Goal: Information Seeking & Learning: Learn about a topic

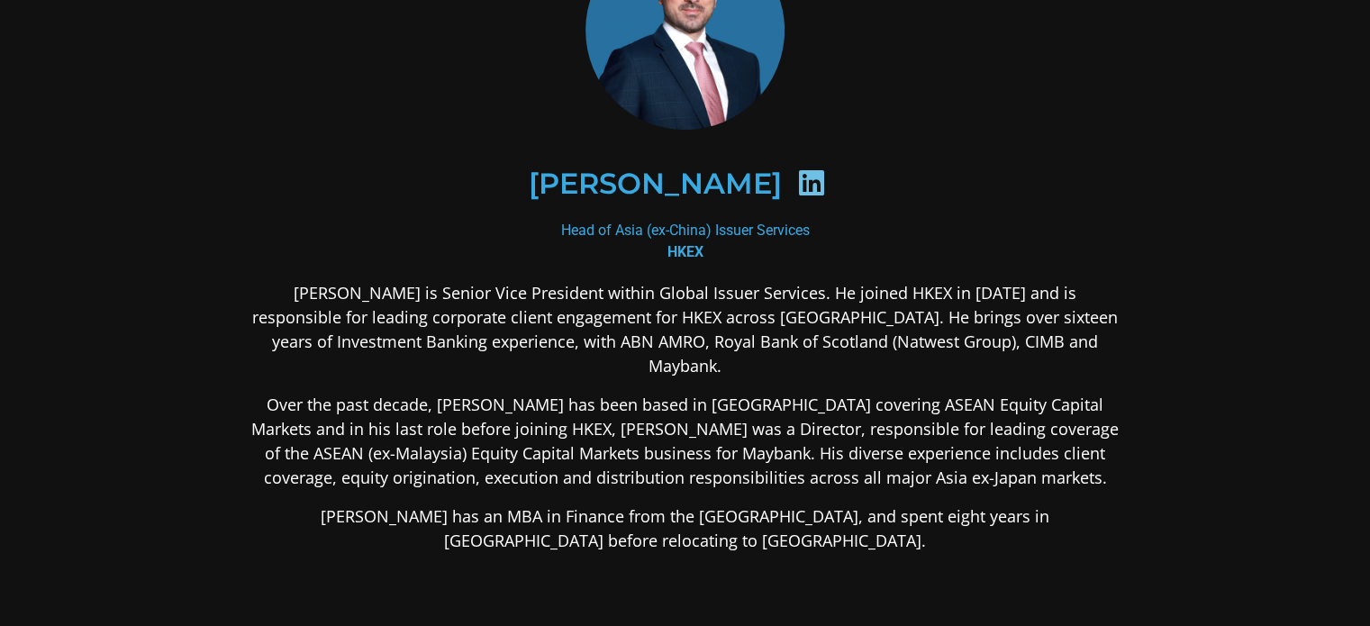
scroll to position [180, 0]
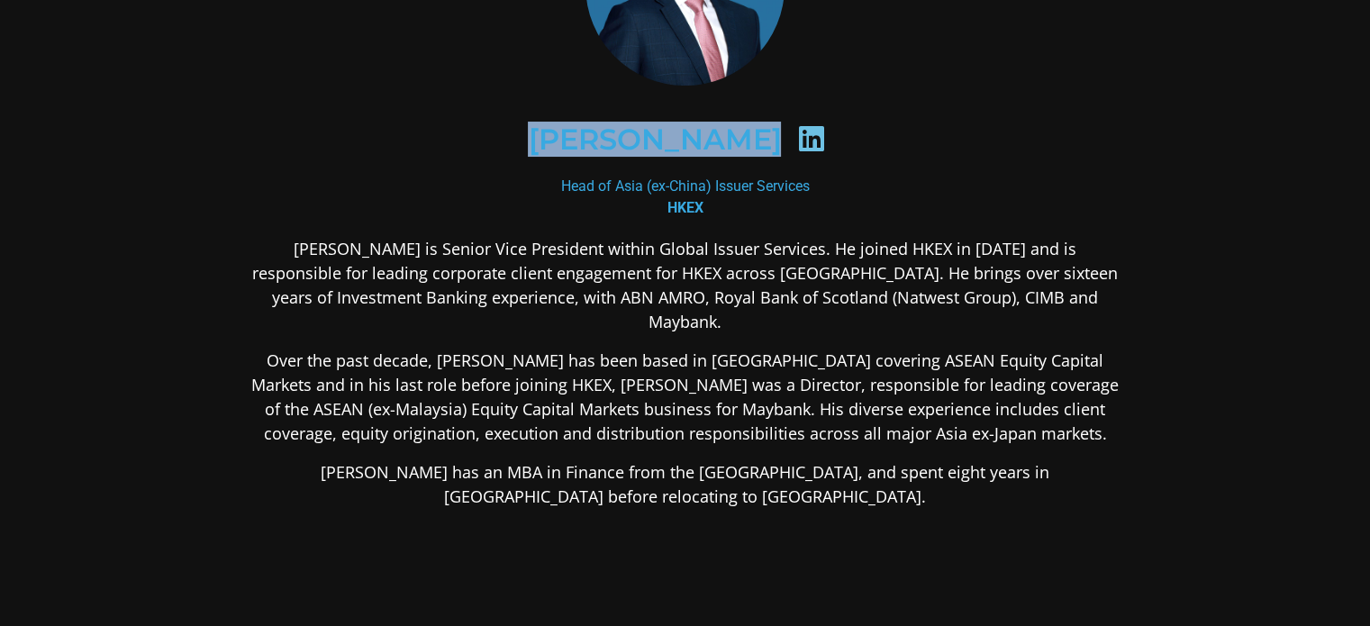
drag, startPoint x: 510, startPoint y: 132, endPoint x: 845, endPoint y: 197, distance: 341.5
click at [782, 139] on div "[PERSON_NAME]" at bounding box center [685, 140] width 788 height 93
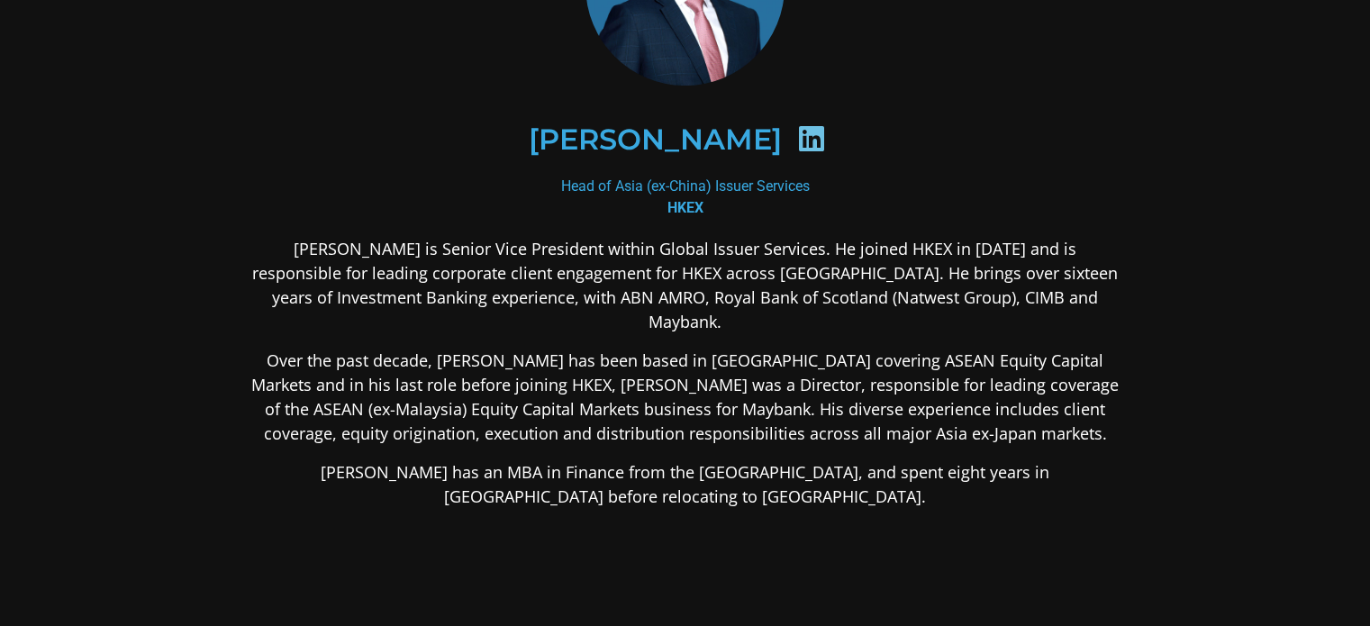
click at [955, 222] on div "[PERSON_NAME]" at bounding box center [686, 140] width 876 height 180
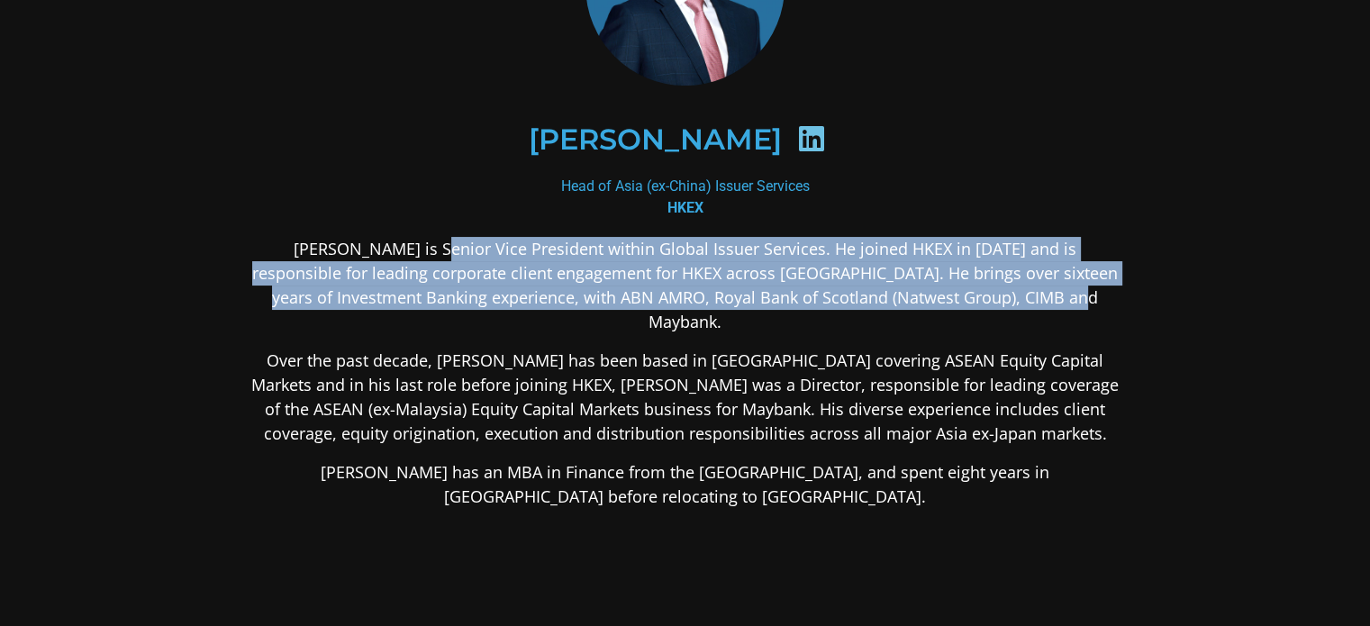
drag, startPoint x: 428, startPoint y: 230, endPoint x: 1056, endPoint y: 297, distance: 631.5
click at [1056, 297] on div "[PERSON_NAME] Head of Asia (ex-China) Issuer Services HKEX [PERSON_NAME] is Sen…" at bounding box center [686, 339] width 876 height 907
click at [1255, 271] on section "[PERSON_NAME] Head of Asia (ex-China) Issuer Services HKEX [PERSON_NAME] is Sen…" at bounding box center [685, 340] width 1370 height 1040
click at [1249, 269] on section "[PERSON_NAME] Head of Asia (ex-China) Issuer Services HKEX [PERSON_NAME] is Sen…" at bounding box center [685, 340] width 1370 height 1040
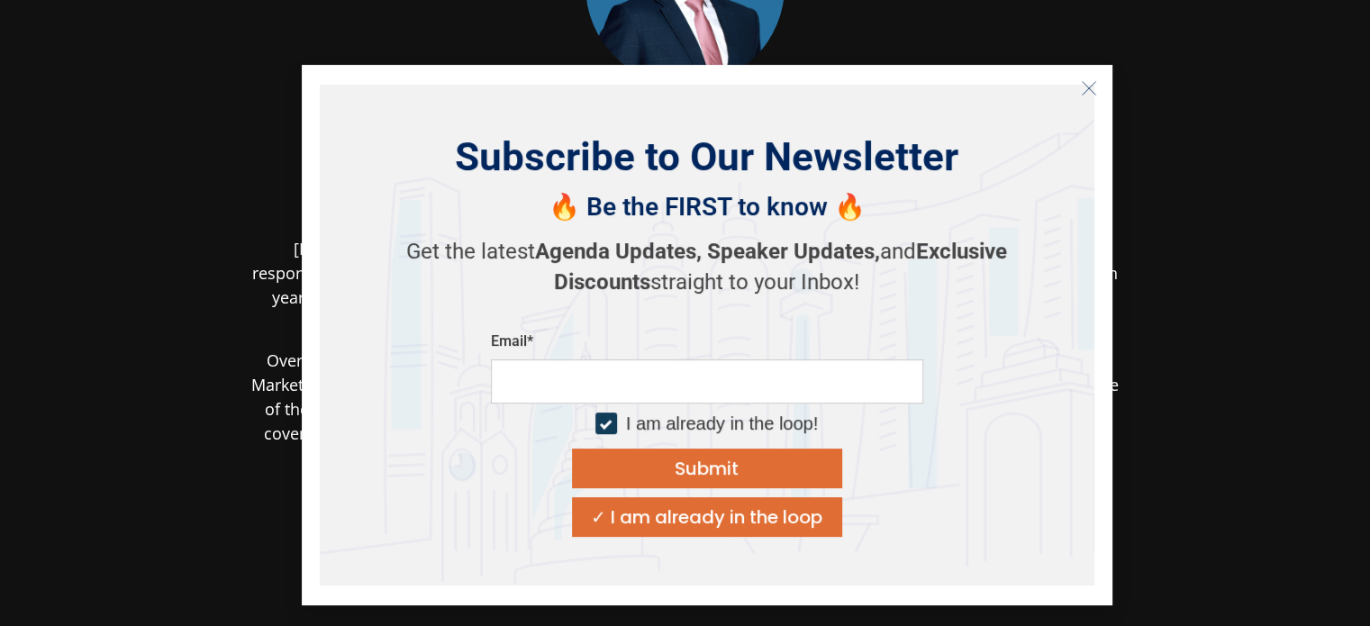
drag, startPoint x: 1088, startPoint y: 84, endPoint x: 1109, endPoint y: 89, distance: 21.4
click at [1088, 83] on icon "Close" at bounding box center [1089, 88] width 16 height 16
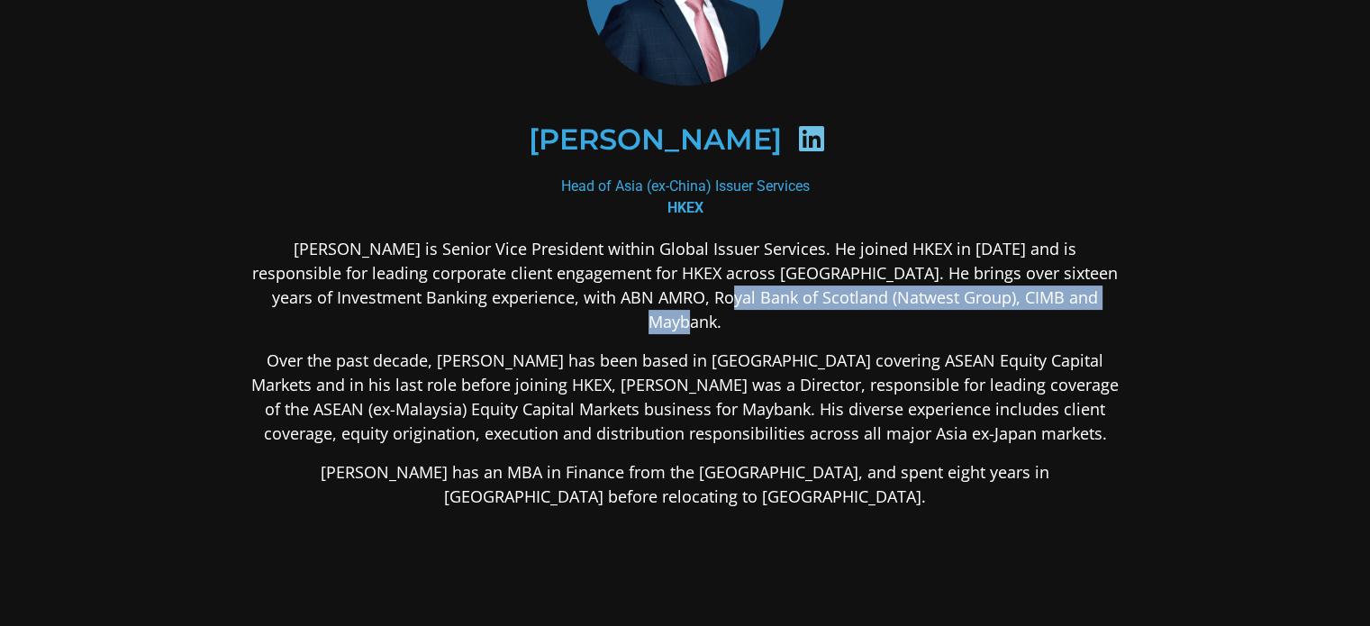
drag, startPoint x: 706, startPoint y: 299, endPoint x: 1176, endPoint y: 376, distance: 476.4
click at [1145, 295] on div "[PERSON_NAME] Head of Asia (ex-China) Issuer Services HKEX [PERSON_NAME] is Sen…" at bounding box center [685, 340] width 973 height 1004
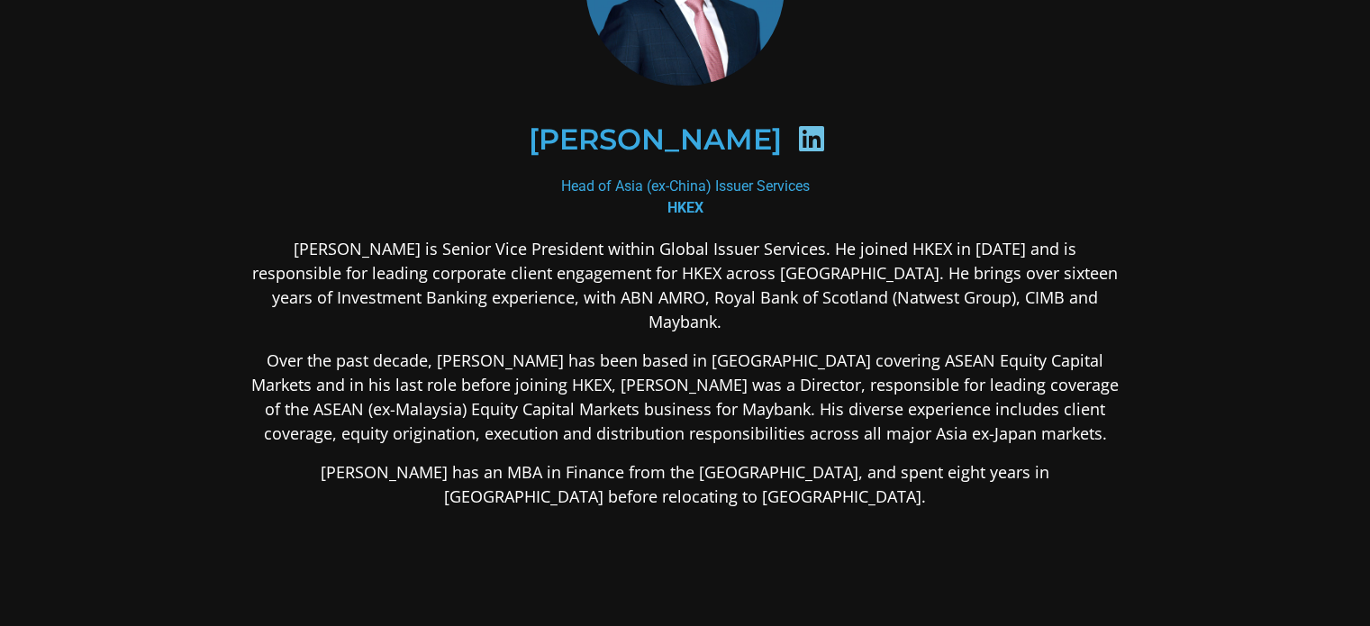
click at [1184, 406] on section "[PERSON_NAME] Head of Asia (ex-China) Issuer Services HKEX [PERSON_NAME] is Sen…" at bounding box center [685, 340] width 1370 height 1040
click at [1049, 295] on p "[PERSON_NAME] is Senior Vice President within Global Issuer Services. He joined…" at bounding box center [686, 285] width 876 height 97
click at [382, 349] on p "Over the past decade, [PERSON_NAME] has been based in [GEOGRAPHIC_DATA] coverin…" at bounding box center [686, 397] width 876 height 97
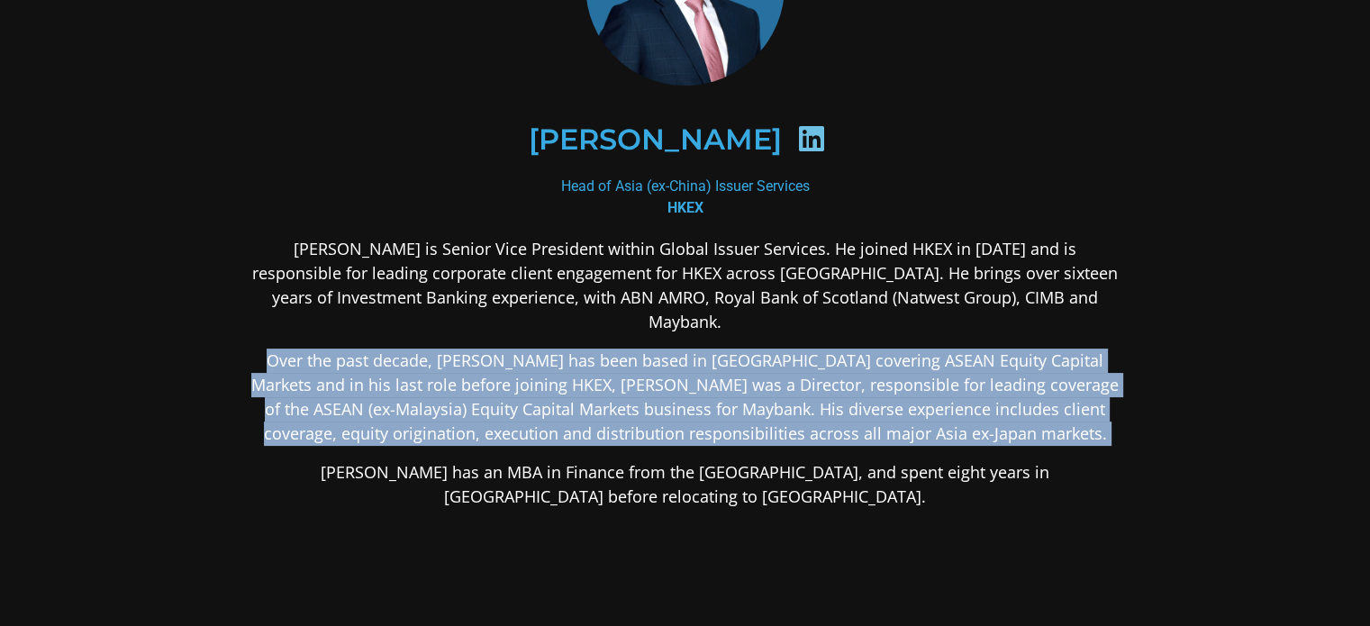
click at [382, 349] on p "Over the past decade, [PERSON_NAME] has been based in [GEOGRAPHIC_DATA] coverin…" at bounding box center [686, 397] width 876 height 97
click at [1078, 360] on p "Over the past decade, [PERSON_NAME] has been based in [GEOGRAPHIC_DATA] coverin…" at bounding box center [686, 397] width 876 height 97
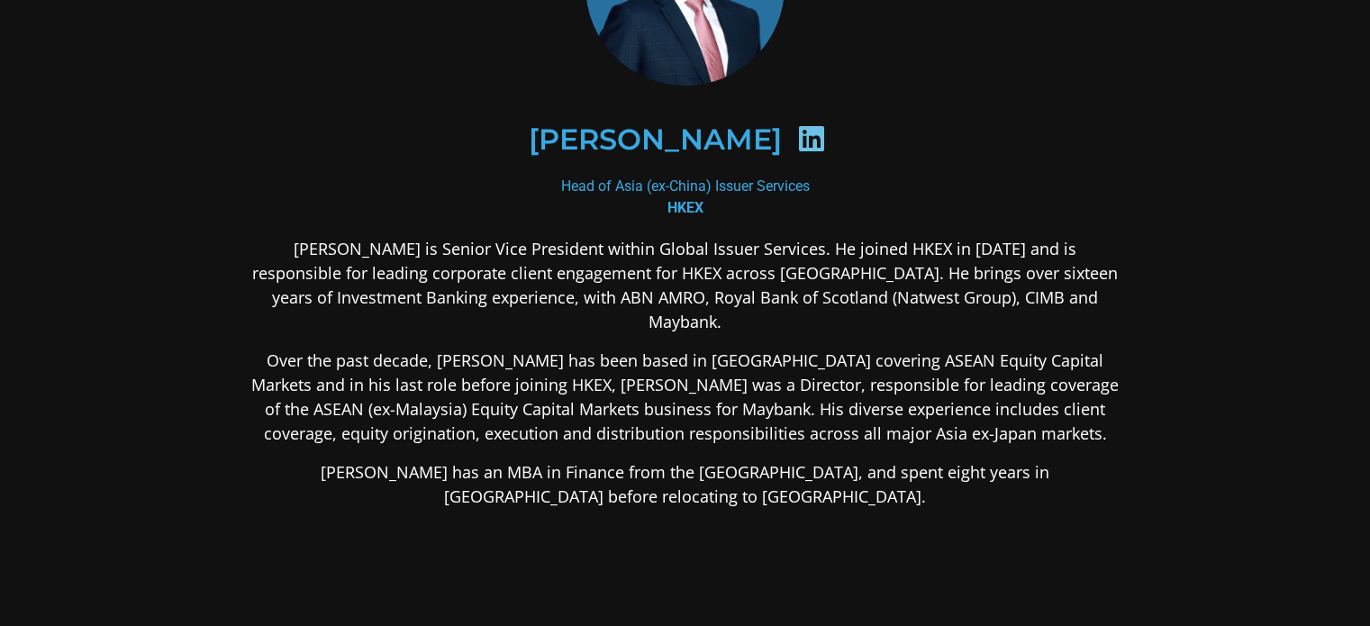
click at [786, 321] on div "[PERSON_NAME] is Senior Vice President within Global Issuer Services. He joined…" at bounding box center [686, 515] width 876 height 557
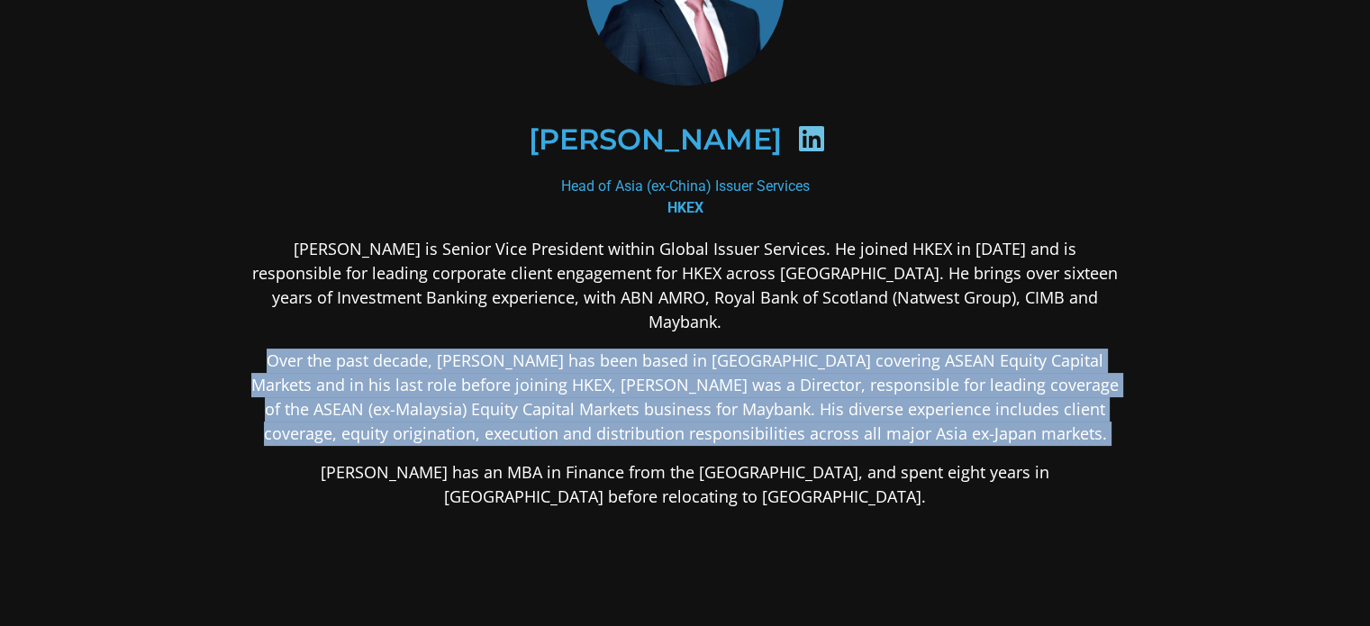
click at [786, 321] on div "[PERSON_NAME] is Senior Vice President within Global Issuer Services. He joined…" at bounding box center [686, 515] width 876 height 557
click at [1203, 376] on section "[PERSON_NAME] Head of Asia (ex-China) Issuer Services HKEX [PERSON_NAME] is Sen…" at bounding box center [685, 340] width 1370 height 1040
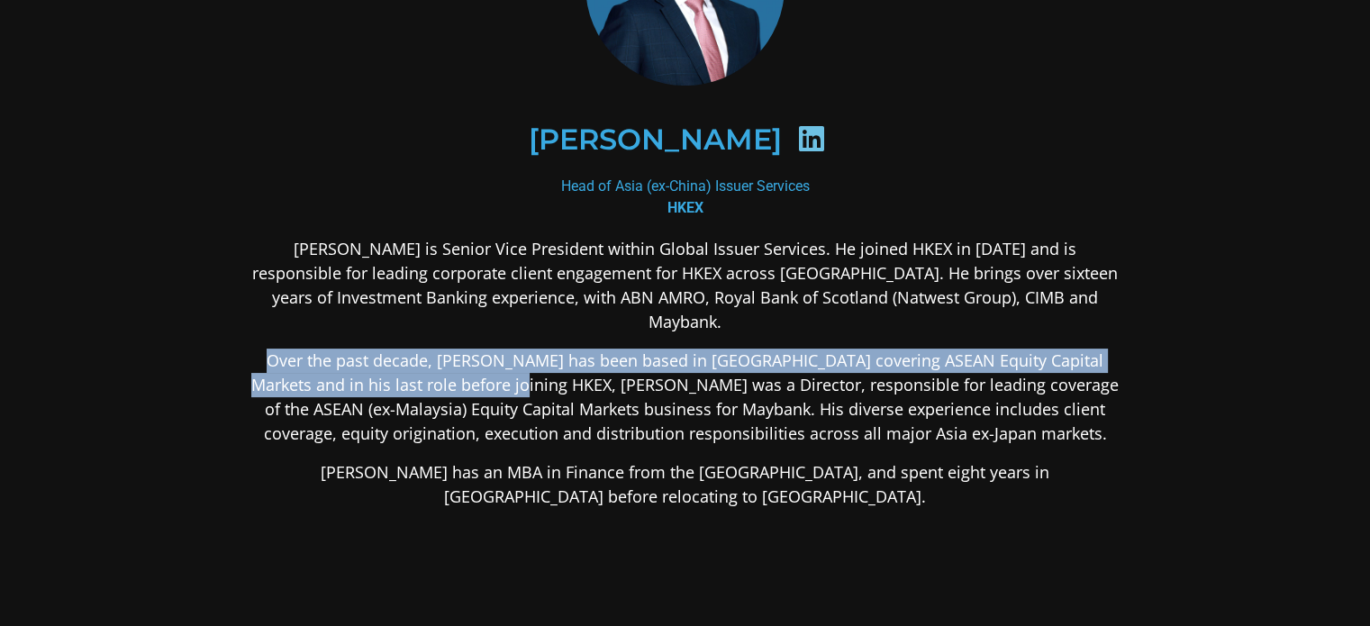
drag, startPoint x: 466, startPoint y: 359, endPoint x: 239, endPoint y: 334, distance: 228.3
click at [239, 334] on div "[PERSON_NAME] Head of Asia (ex-China) Issuer Services HKEX [PERSON_NAME] is Sen…" at bounding box center [685, 340] width 973 height 1004
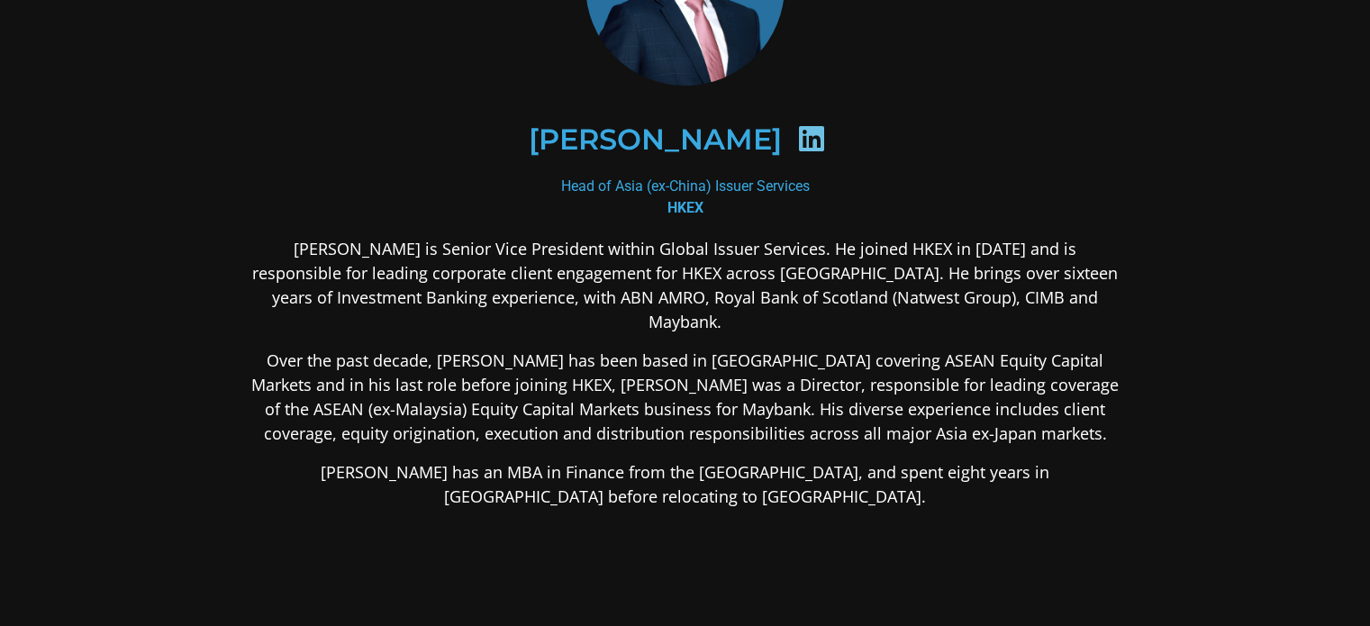
click at [239, 397] on div "[PERSON_NAME] Head of Asia (ex-China) Issuer Services HKEX [PERSON_NAME] is Sen…" at bounding box center [685, 340] width 973 height 1004
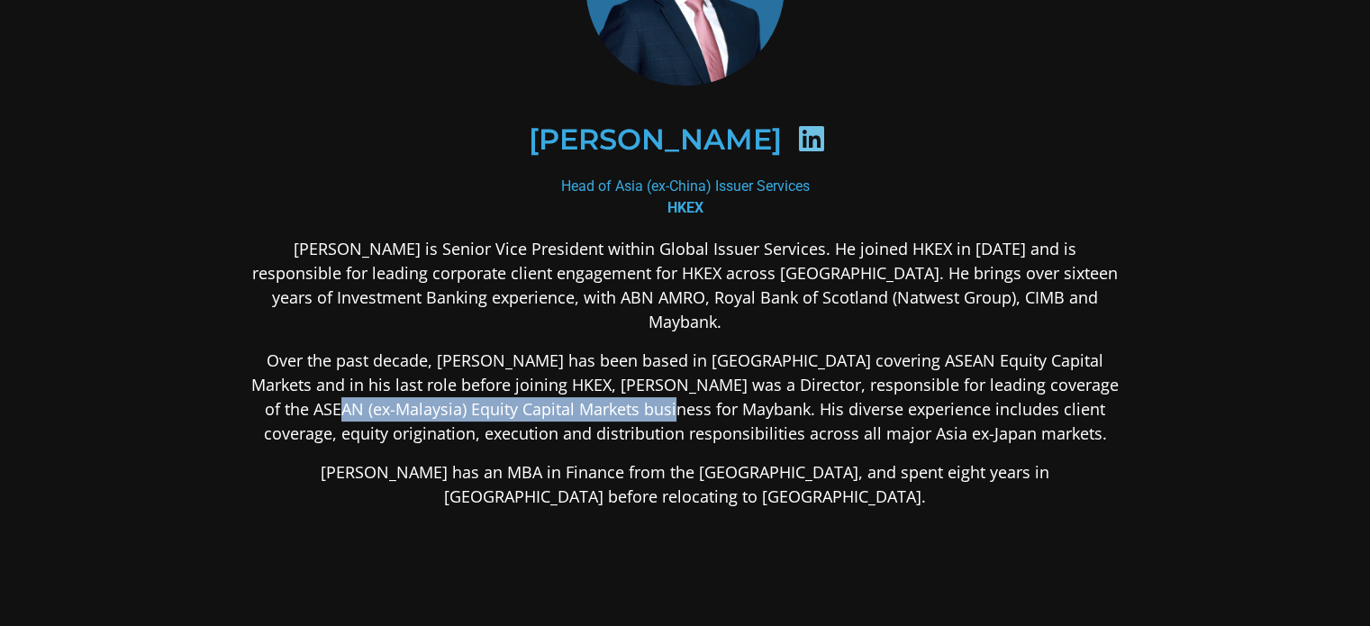
drag, startPoint x: 277, startPoint y: 378, endPoint x: 611, endPoint y: 378, distance: 333.3
click at [611, 378] on p "Over the past decade, [PERSON_NAME] has been based in [GEOGRAPHIC_DATA] coverin…" at bounding box center [686, 397] width 876 height 97
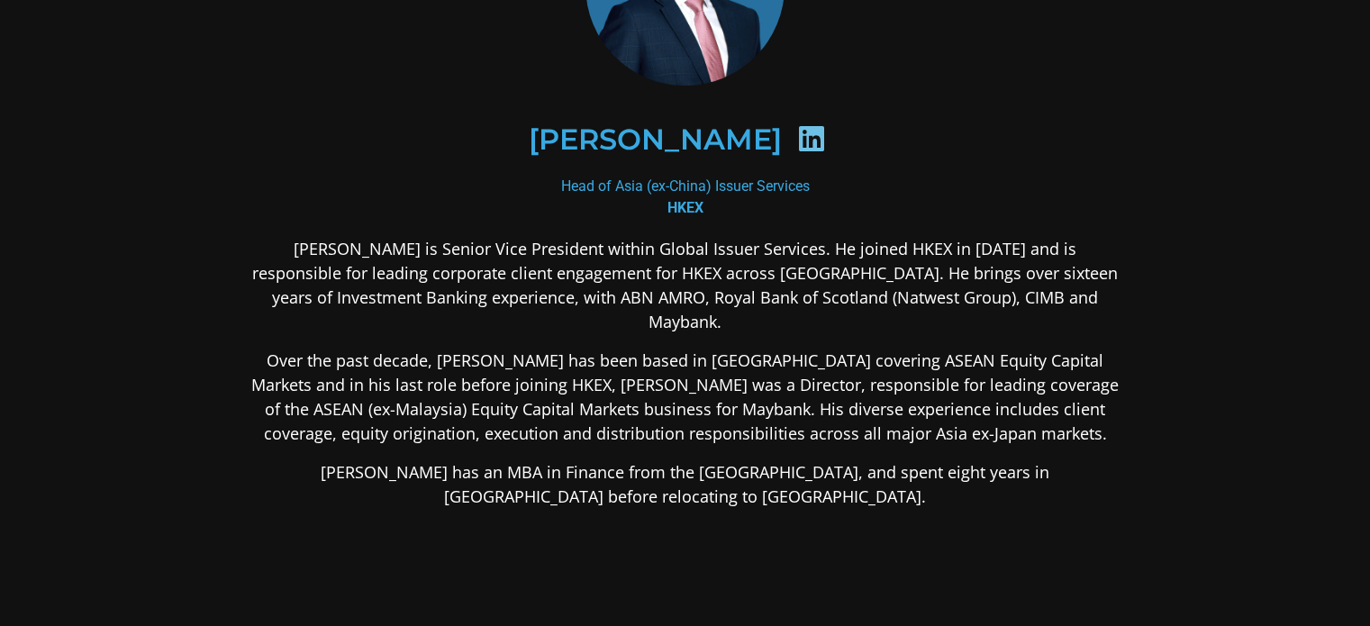
click at [418, 370] on p "Over the past decade, [PERSON_NAME] has been based in [GEOGRAPHIC_DATA] coverin…" at bounding box center [686, 397] width 876 height 97
click at [577, 385] on p "Over the past decade, [PERSON_NAME] has been based in [GEOGRAPHIC_DATA] coverin…" at bounding box center [686, 397] width 876 height 97
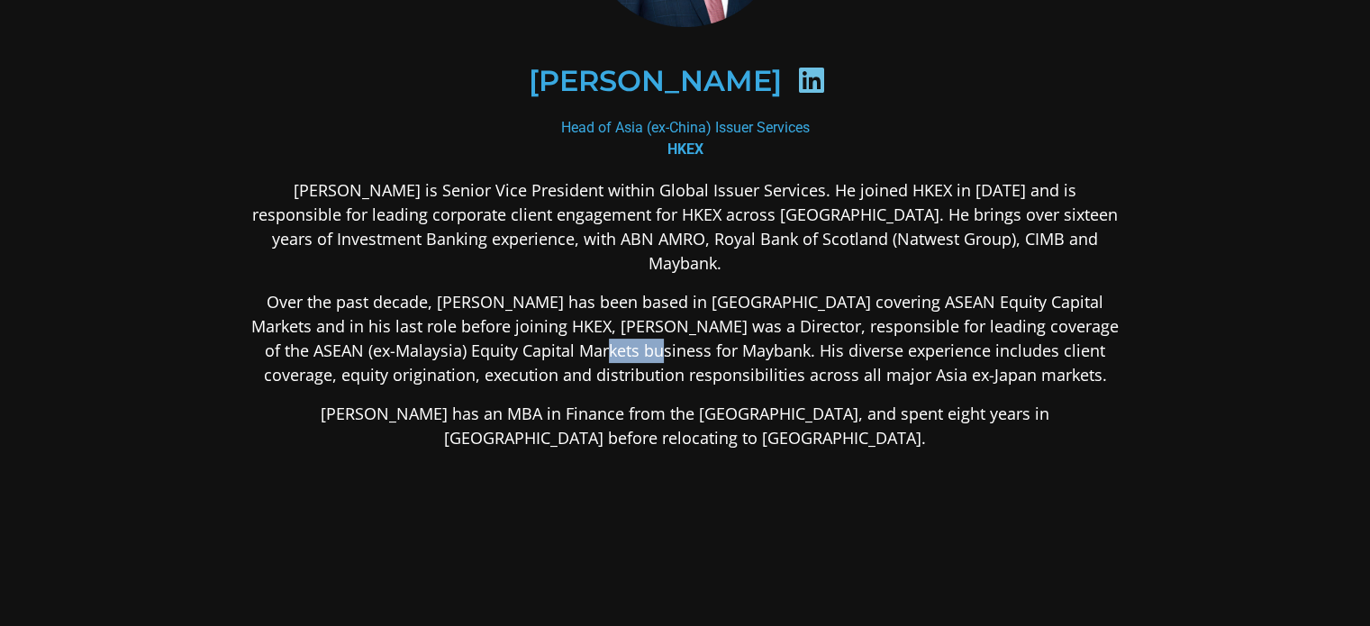
scroll to position [270, 0]
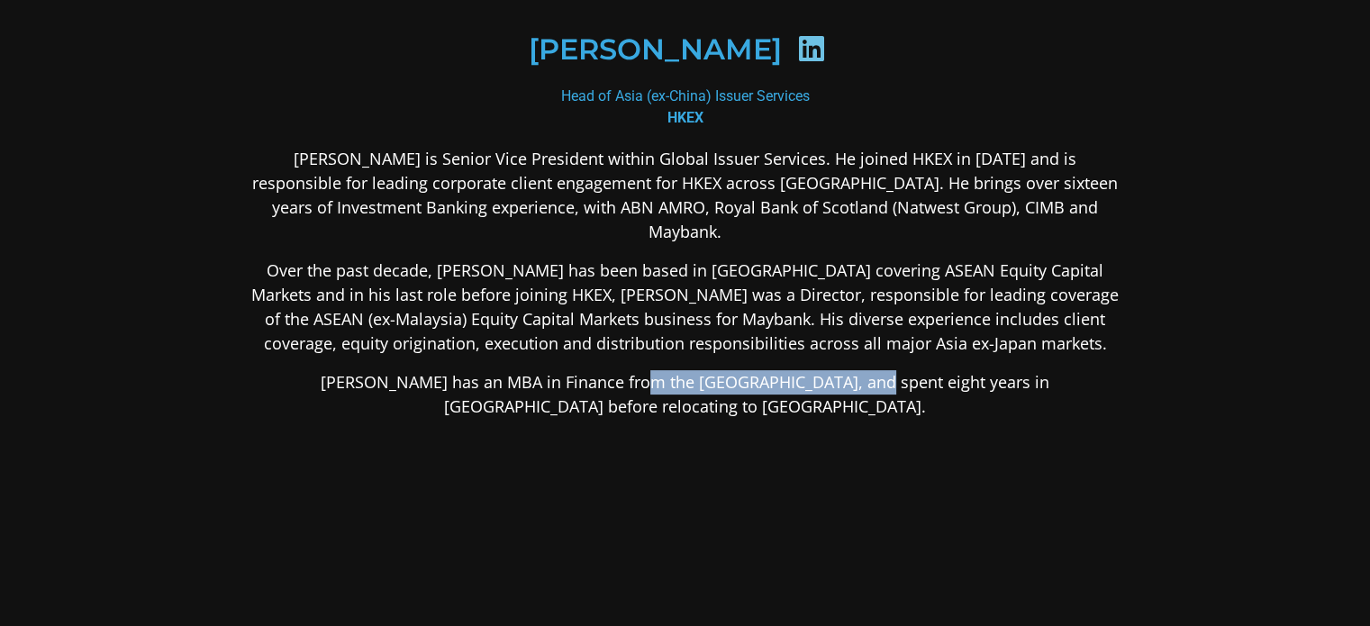
drag, startPoint x: 716, startPoint y: 356, endPoint x: 912, endPoint y: 356, distance: 195.5
click at [871, 370] on p "[PERSON_NAME] has an MBA in Finance from the [GEOGRAPHIC_DATA], and spent eight…" at bounding box center [686, 394] width 876 height 49
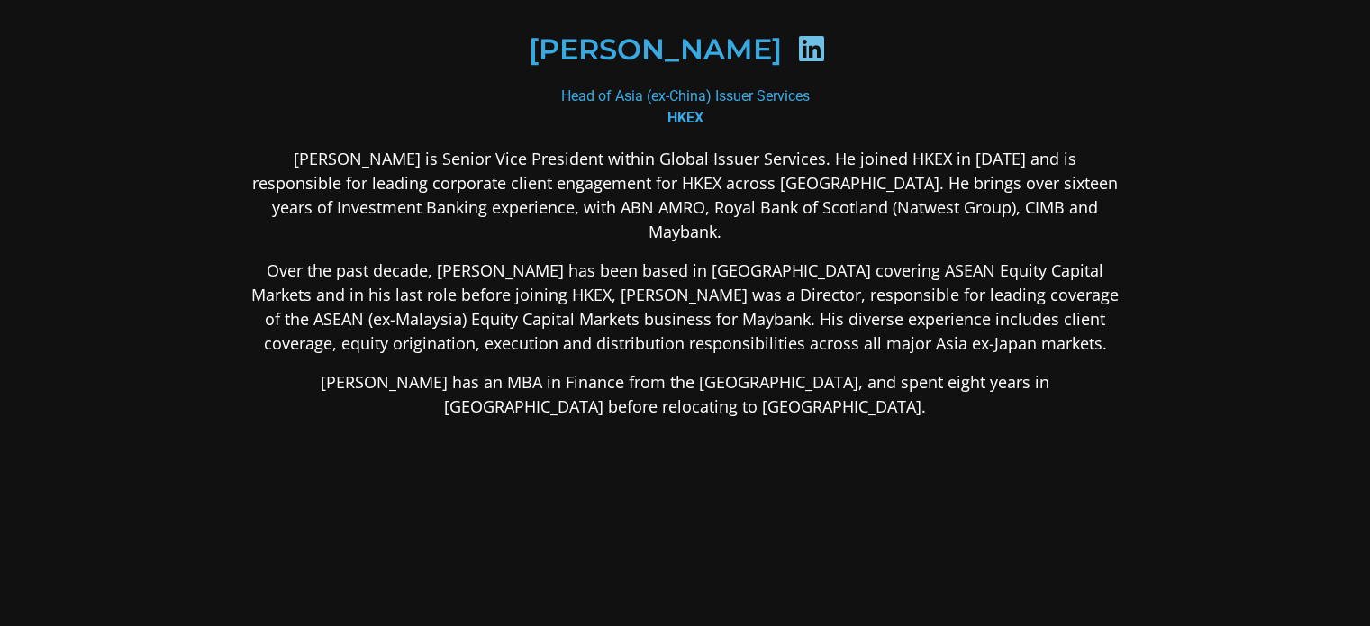
click at [1179, 338] on section "[PERSON_NAME] Head of Asia (ex-China) Issuer Services HKEX [PERSON_NAME] is Sen…" at bounding box center [685, 250] width 1370 height 1040
drag, startPoint x: 944, startPoint y: 377, endPoint x: 252, endPoint y: 350, distance: 692.4
click at [252, 370] on p "[PERSON_NAME] has an MBA in Finance from the [GEOGRAPHIC_DATA], and spent eight…" at bounding box center [686, 394] width 876 height 49
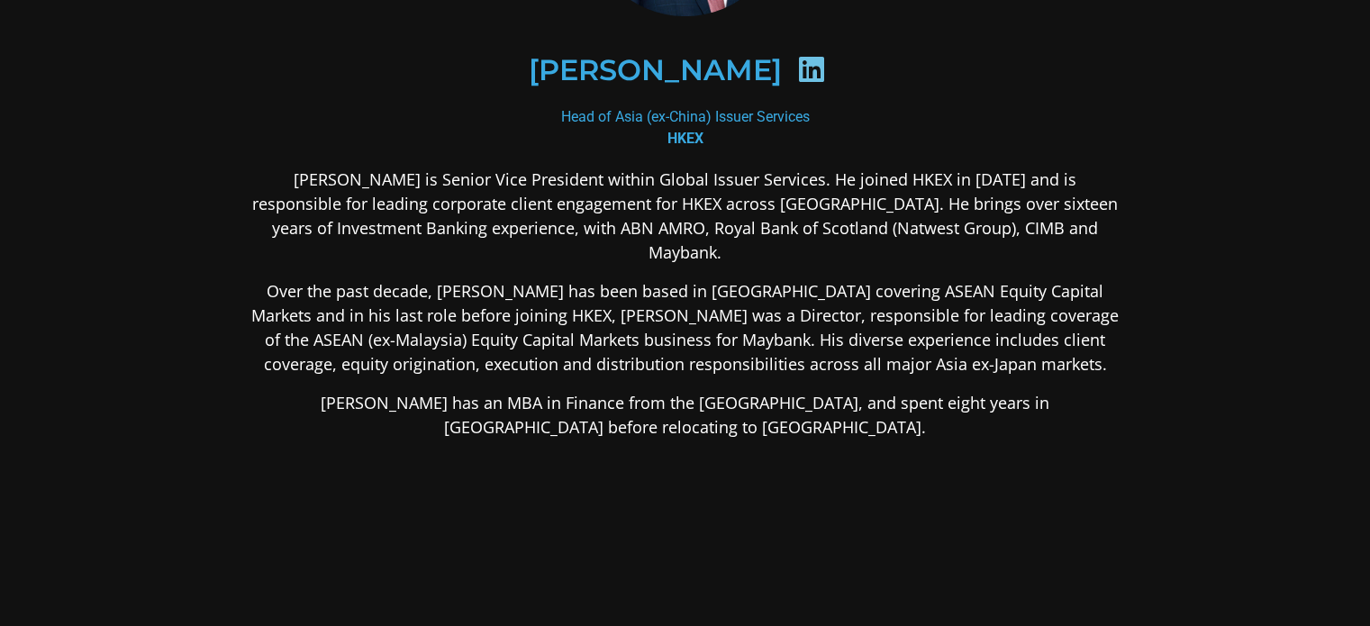
scroll to position [119, 0]
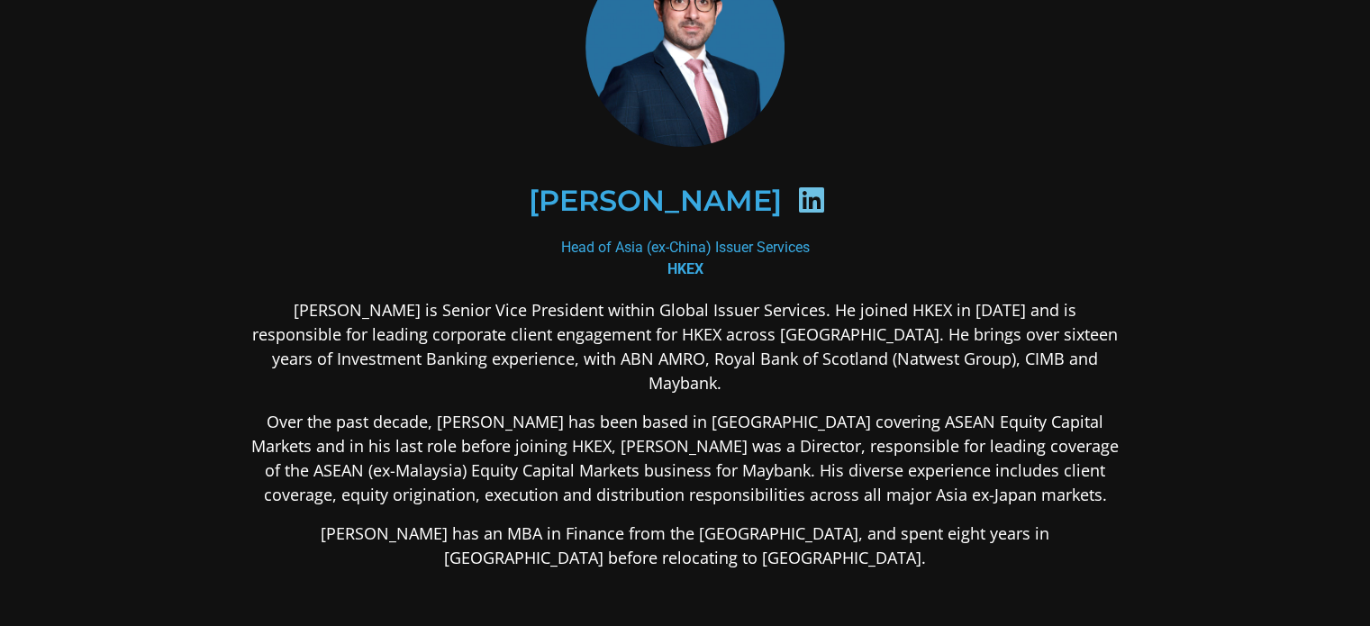
click at [372, 324] on p "[PERSON_NAME] is Senior Vice President within Global Issuer Services. He joined…" at bounding box center [686, 346] width 876 height 97
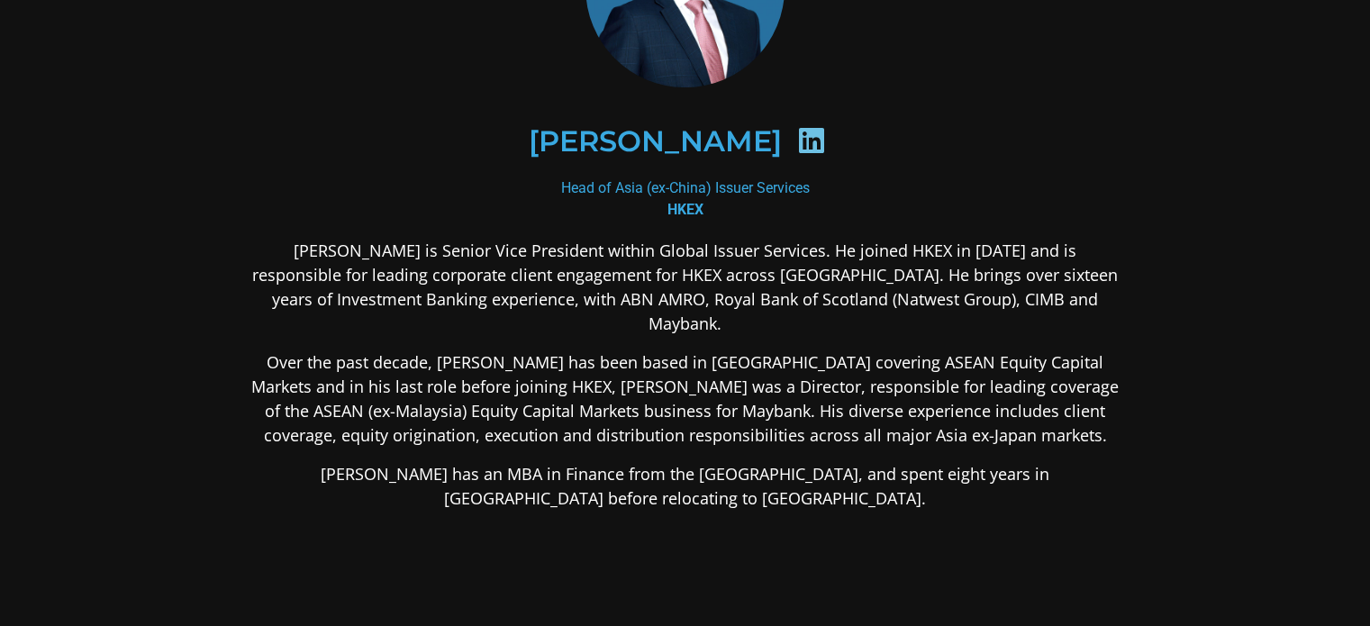
scroll to position [209, 0]
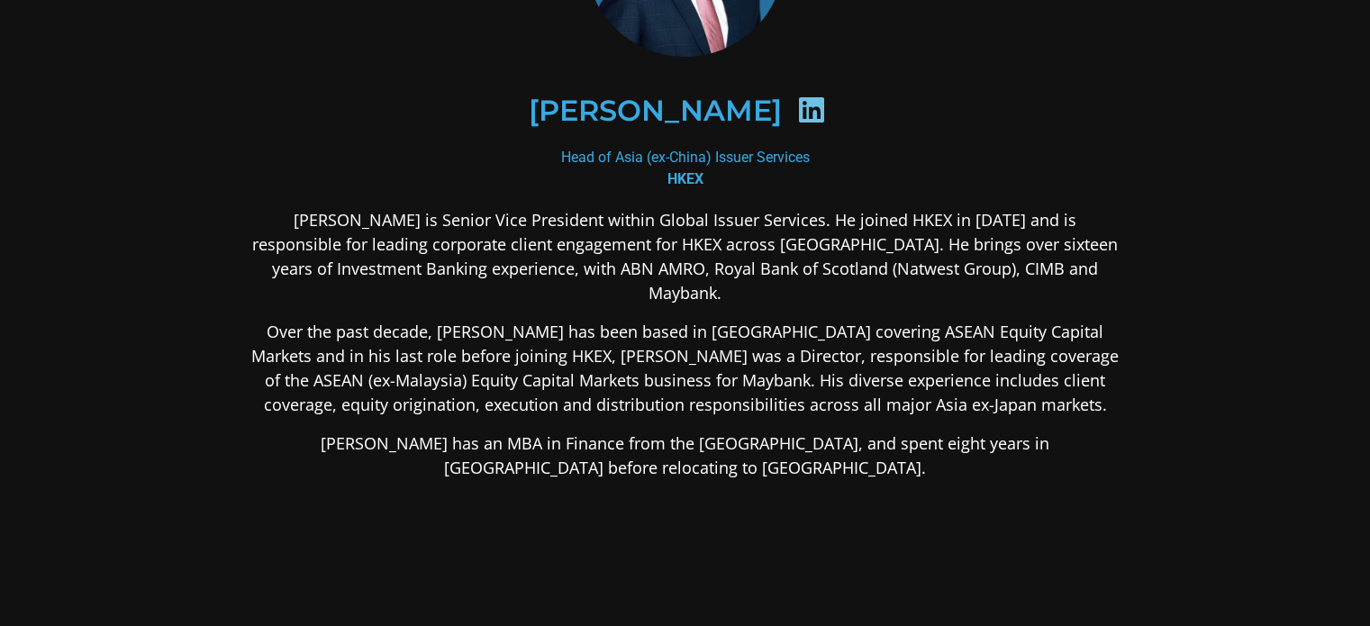
click at [737, 108] on h2 "[PERSON_NAME]" at bounding box center [654, 110] width 253 height 29
click at [736, 110] on h2 "[PERSON_NAME]" at bounding box center [654, 110] width 253 height 29
click at [269, 272] on p "[PERSON_NAME] is Senior Vice President within Global Issuer Services. He joined…" at bounding box center [686, 256] width 876 height 97
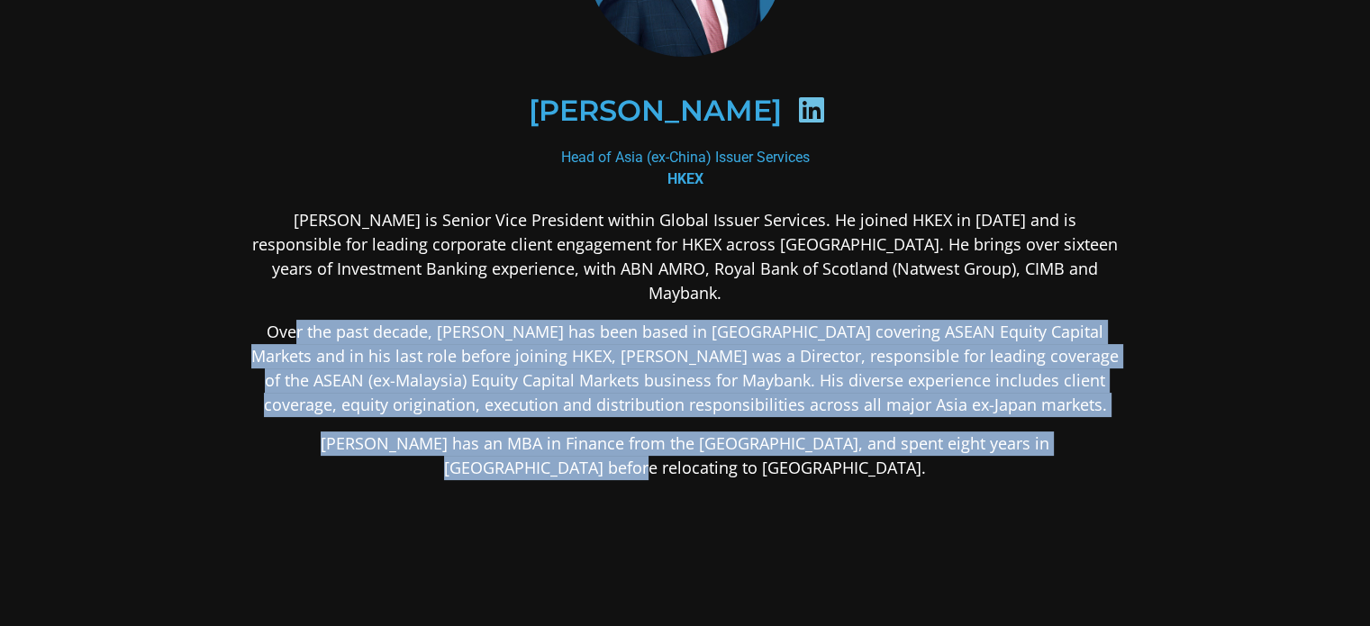
drag, startPoint x: 281, startPoint y: 306, endPoint x: 1196, endPoint y: 404, distance: 920.5
click at [1196, 405] on section "[PERSON_NAME] Head of Asia (ex-China) Issuer Services HKEX [PERSON_NAME] is Sen…" at bounding box center [685, 311] width 1370 height 1040
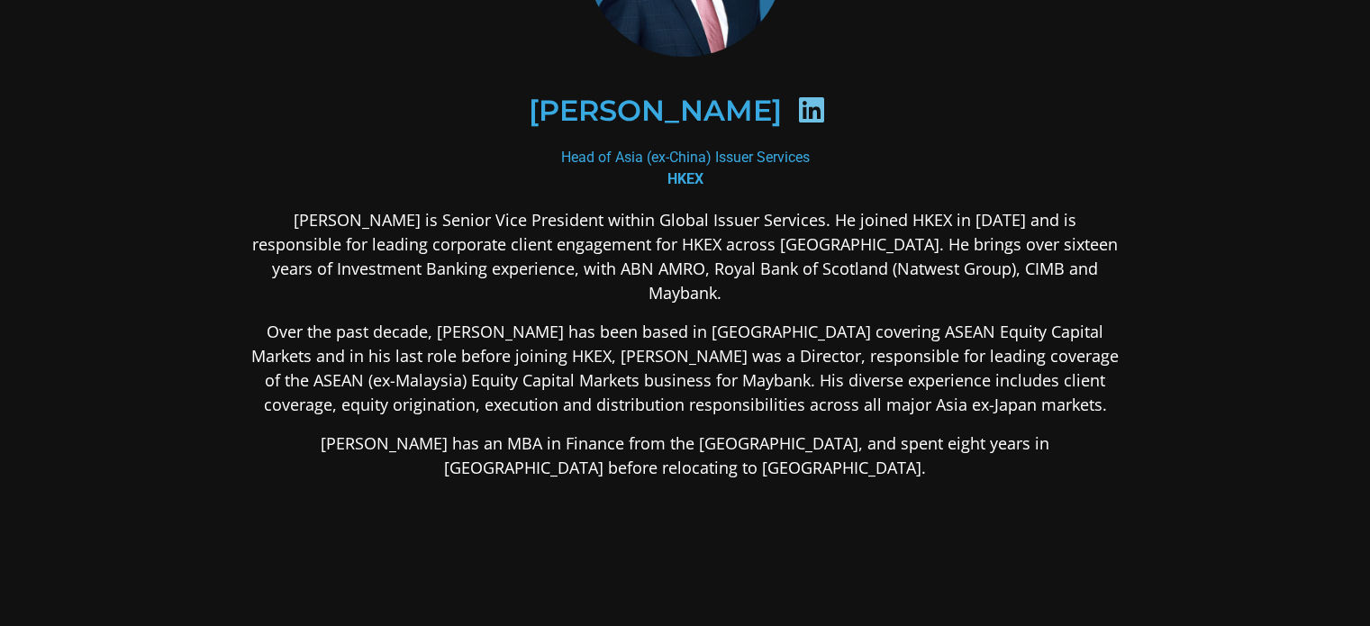
click at [959, 512] on div "[PERSON_NAME] is Senior Vice President within Global Issuer Services. He joined…" at bounding box center [686, 486] width 876 height 557
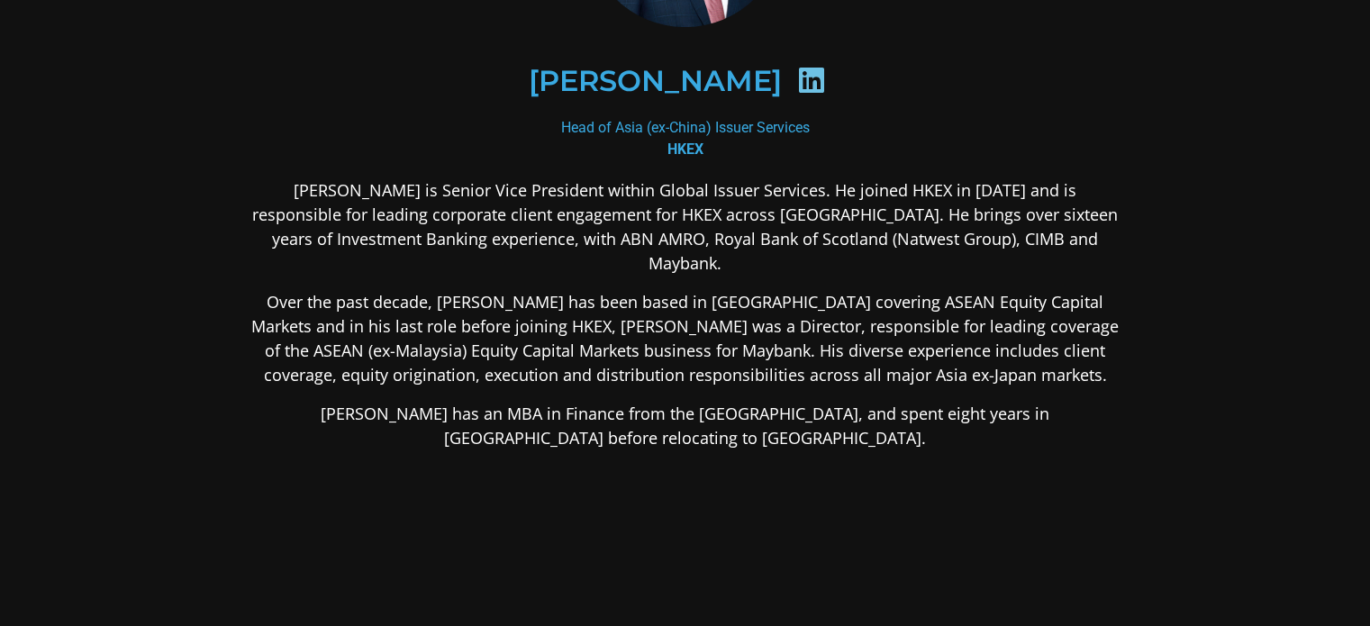
scroll to position [270, 0]
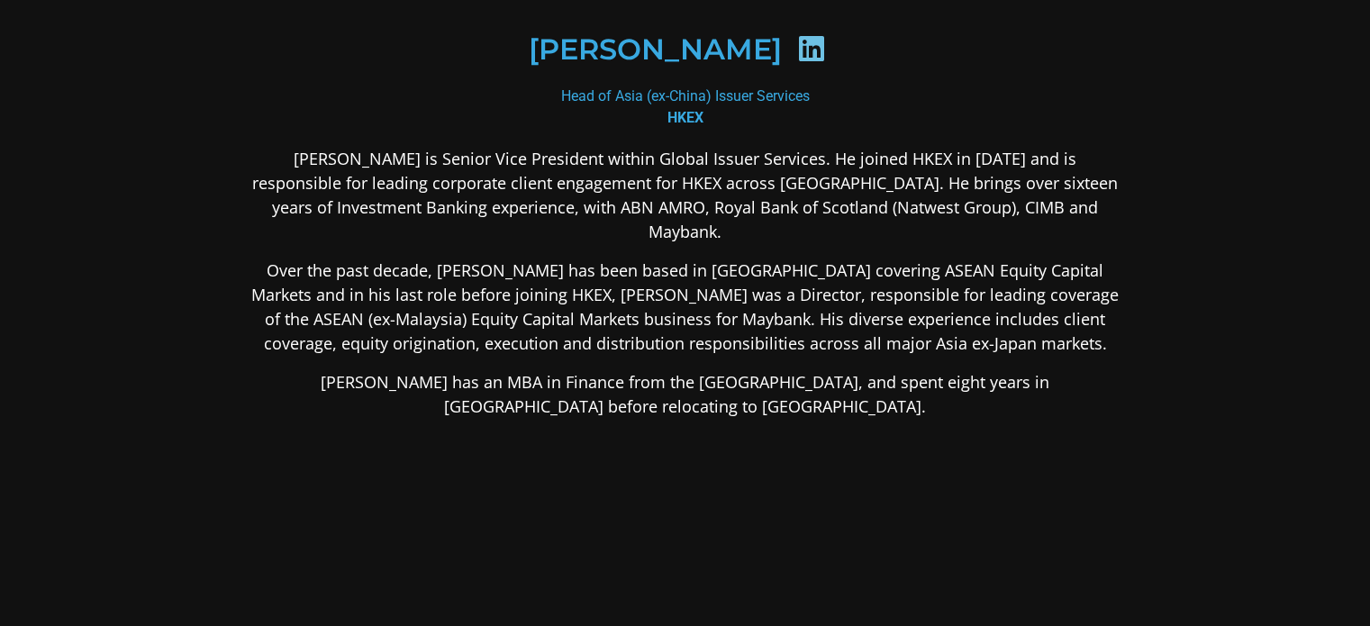
click at [277, 260] on p "Over the past decade, [PERSON_NAME] has been based in [GEOGRAPHIC_DATA] coverin…" at bounding box center [686, 307] width 876 height 97
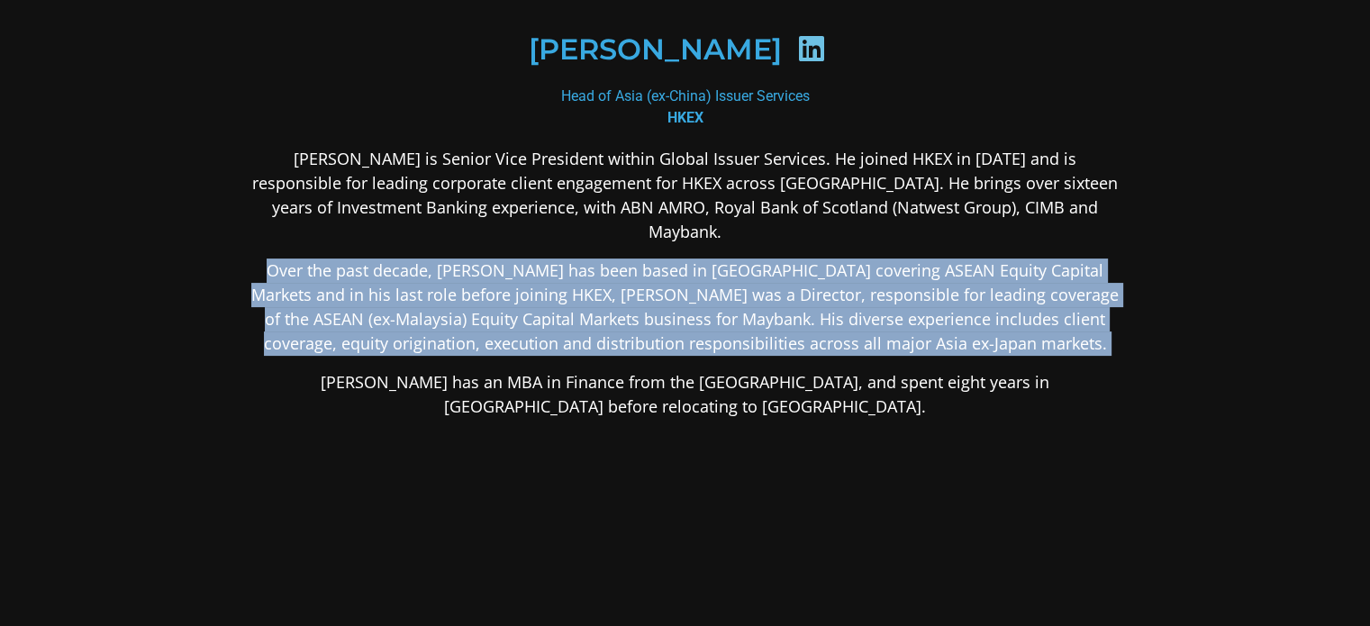
click at [277, 260] on p "Over the past decade, [PERSON_NAME] has been based in [GEOGRAPHIC_DATA] coverin…" at bounding box center [686, 307] width 876 height 97
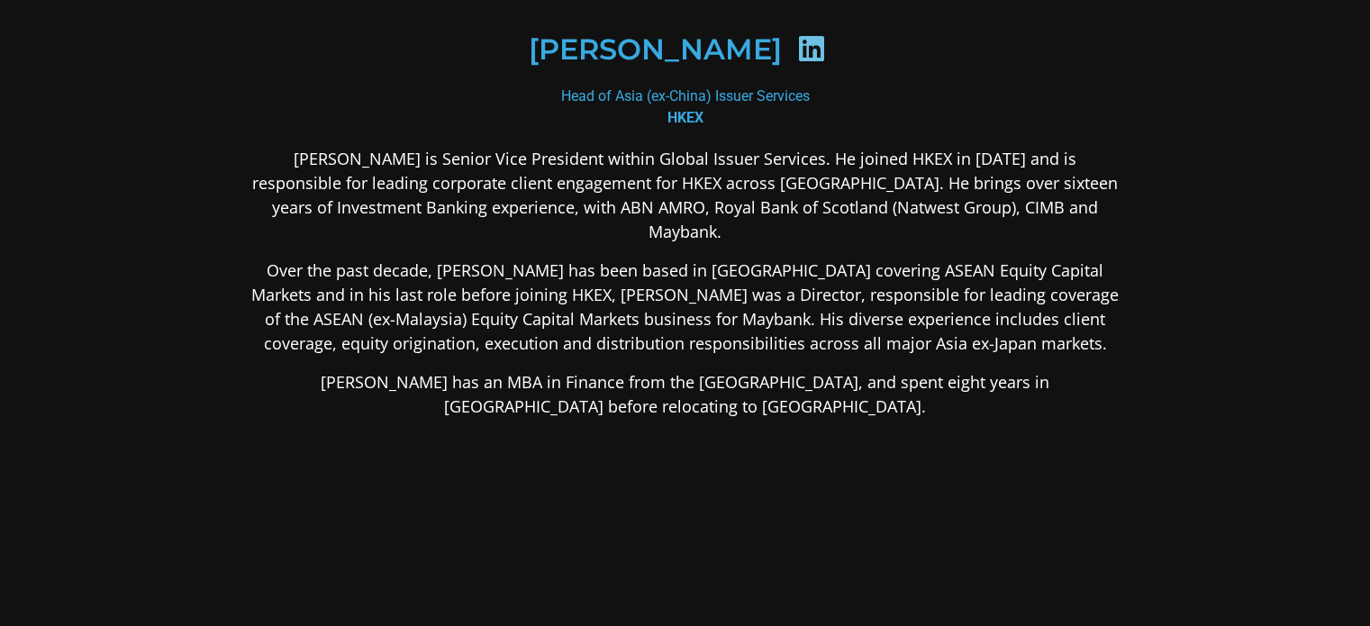
drag, startPoint x: 121, startPoint y: 457, endPoint x: 218, endPoint y: 462, distance: 97.4
click at [122, 459] on section "[PERSON_NAME] Head of Asia (ex-China) Issuer Services HKEX [PERSON_NAME] is Sen…" at bounding box center [685, 250] width 1370 height 1040
